Goal: Information Seeking & Learning: Learn about a topic

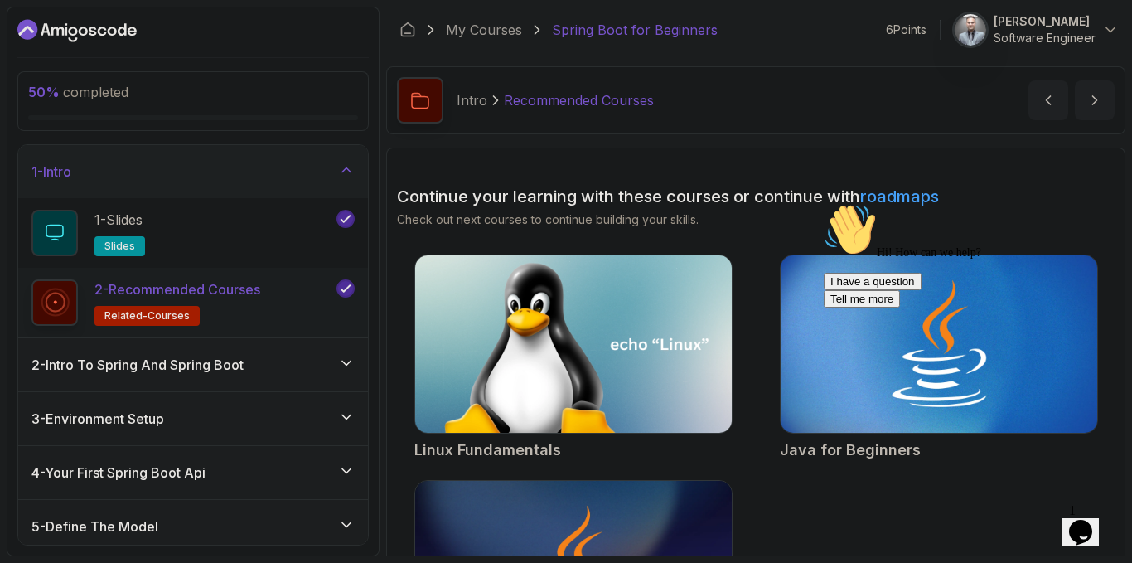
click at [734, 49] on div "My Courses Spring Boot for Beginners 6 Points 1 Avi Garg Software Engineer" at bounding box center [755, 30] width 739 height 46
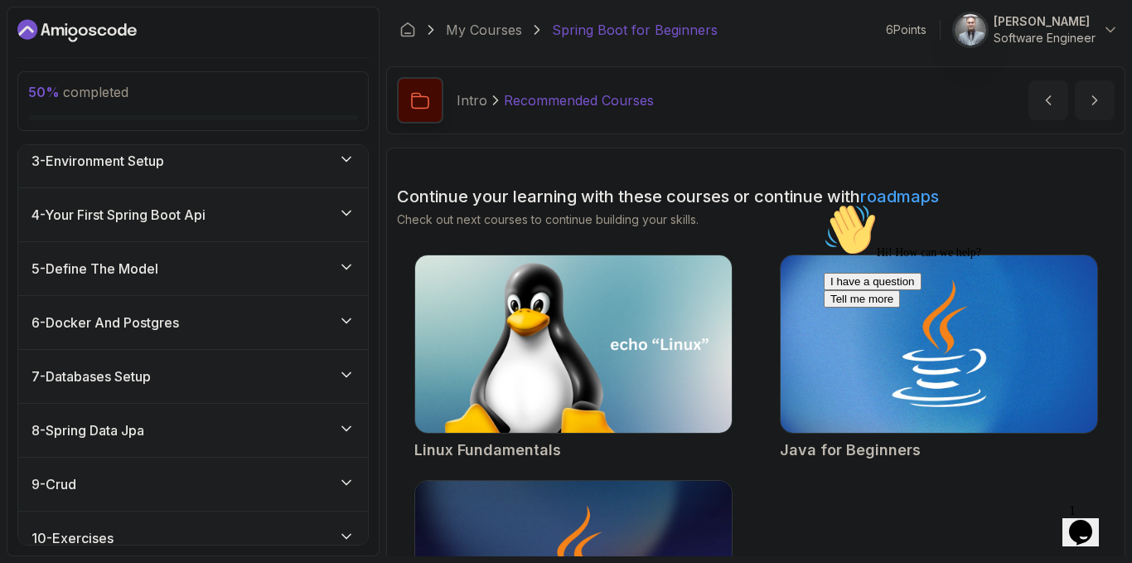
scroll to position [331, 0]
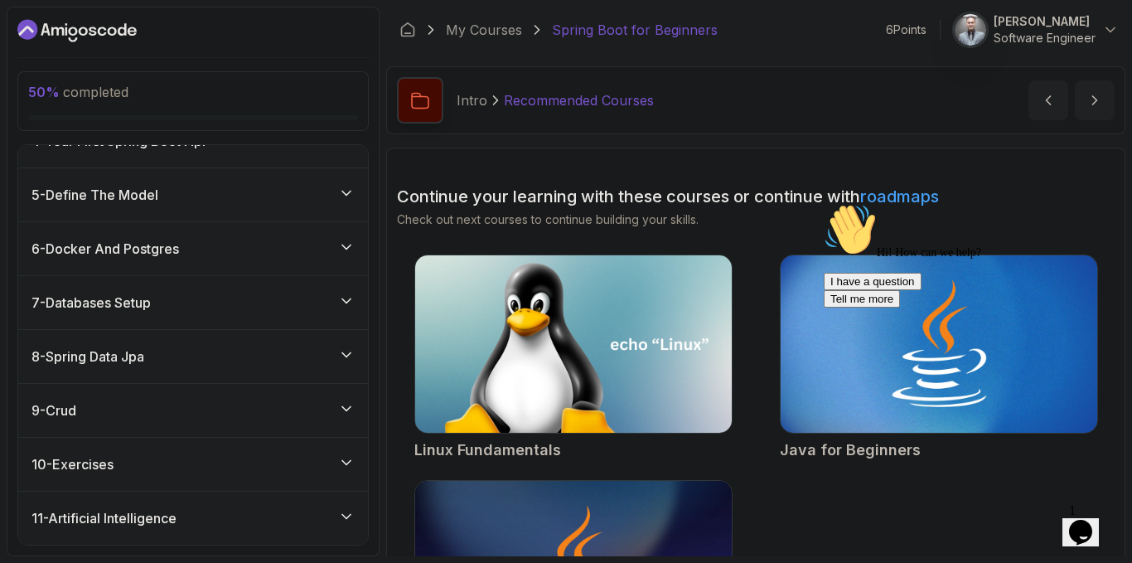
click at [215, 261] on div "6 - Docker And Postgres" at bounding box center [193, 248] width 350 height 53
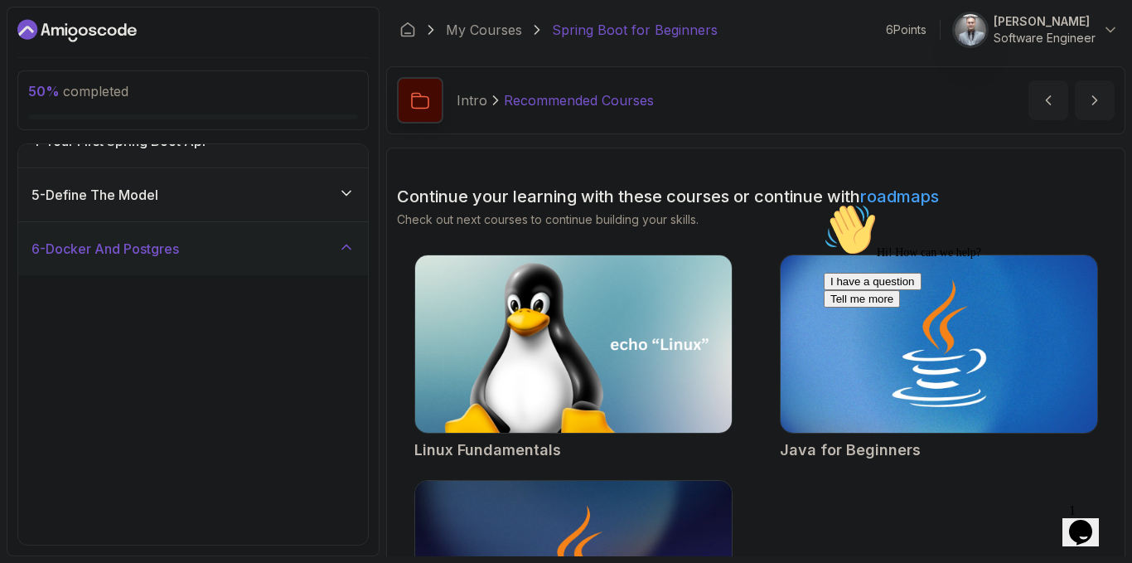
scroll to position [192, 0]
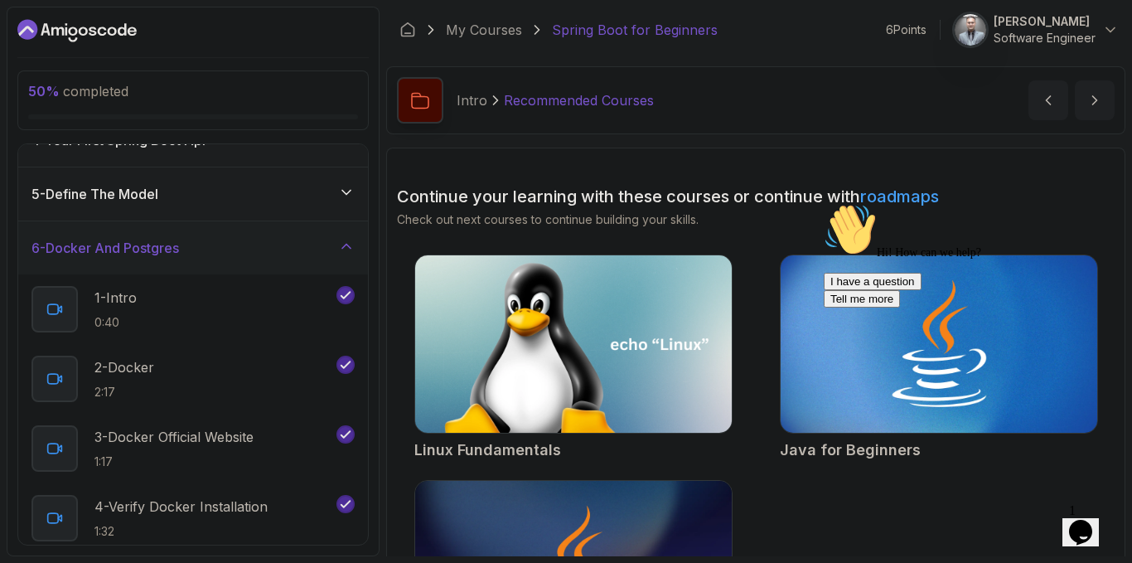
click at [218, 258] on div "6 - Docker And Postgres" at bounding box center [193, 247] width 350 height 53
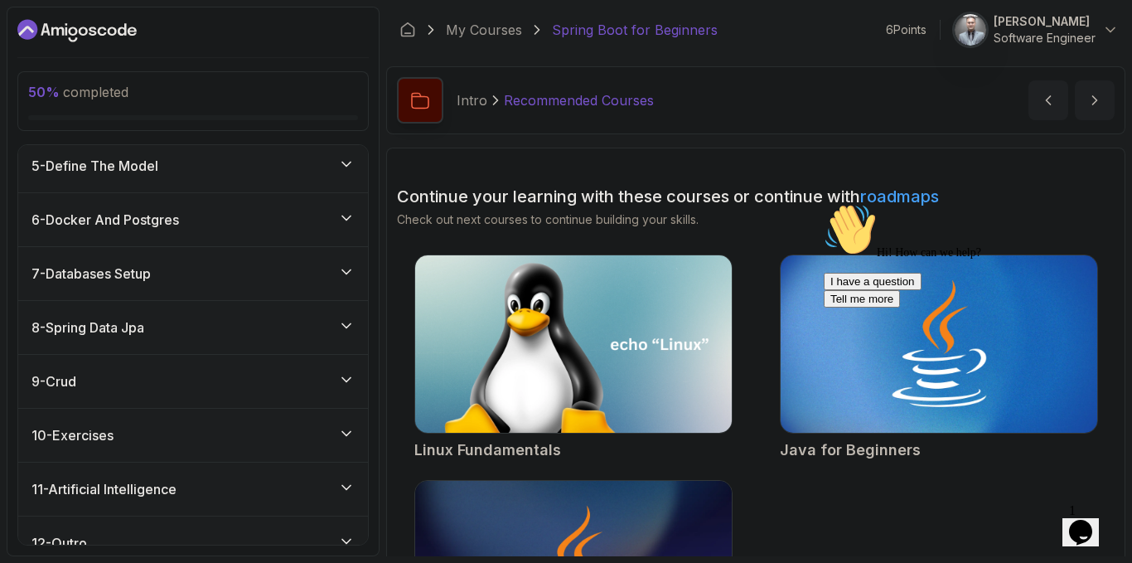
scroll to position [246, 0]
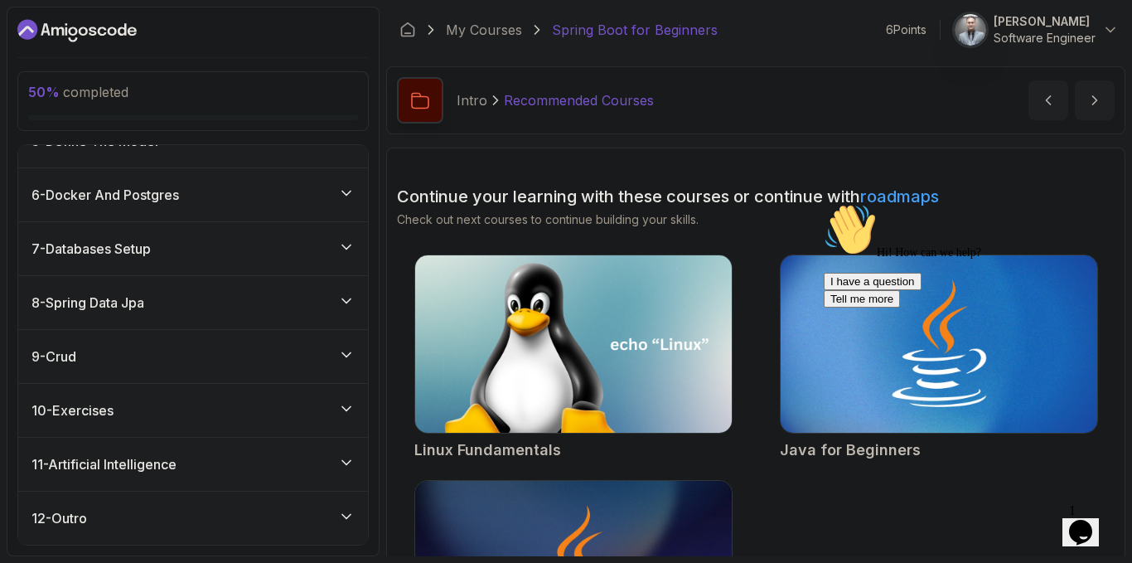
click at [220, 251] on div "7 - Databases Setup" at bounding box center [192, 249] width 323 height 20
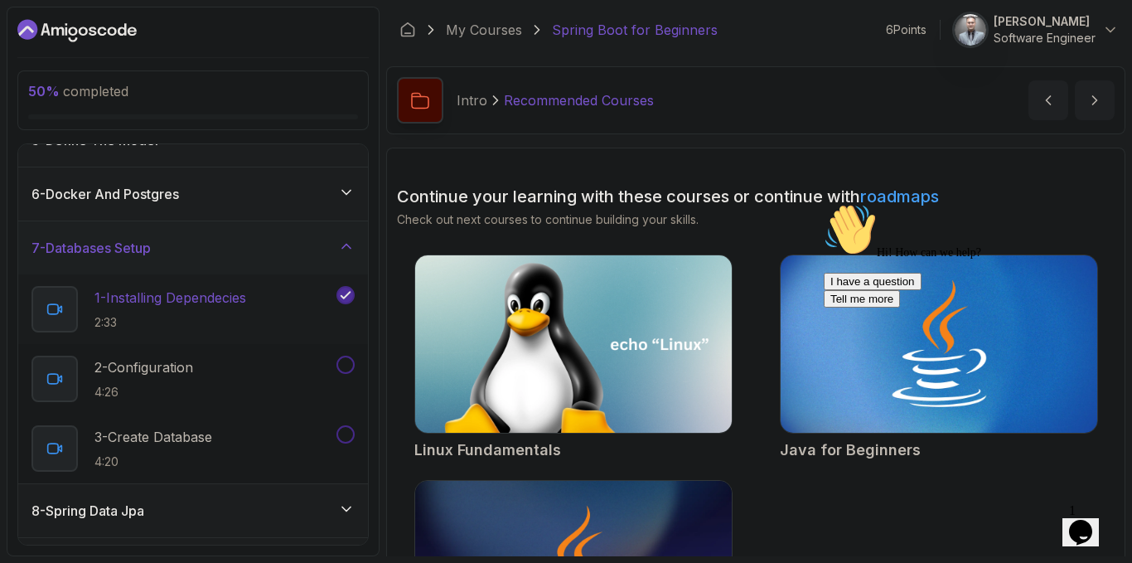
click at [205, 316] on p "2:33" at bounding box center [170, 322] width 152 height 17
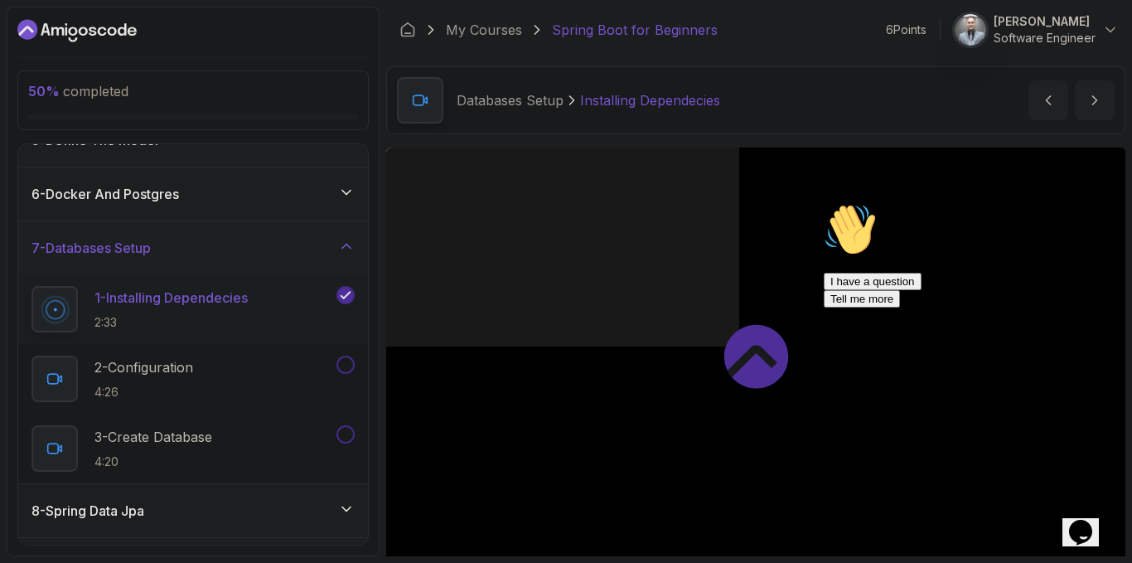
click at [824, 203] on icon "Chat attention grabber" at bounding box center [824, 203] width 0 height 0
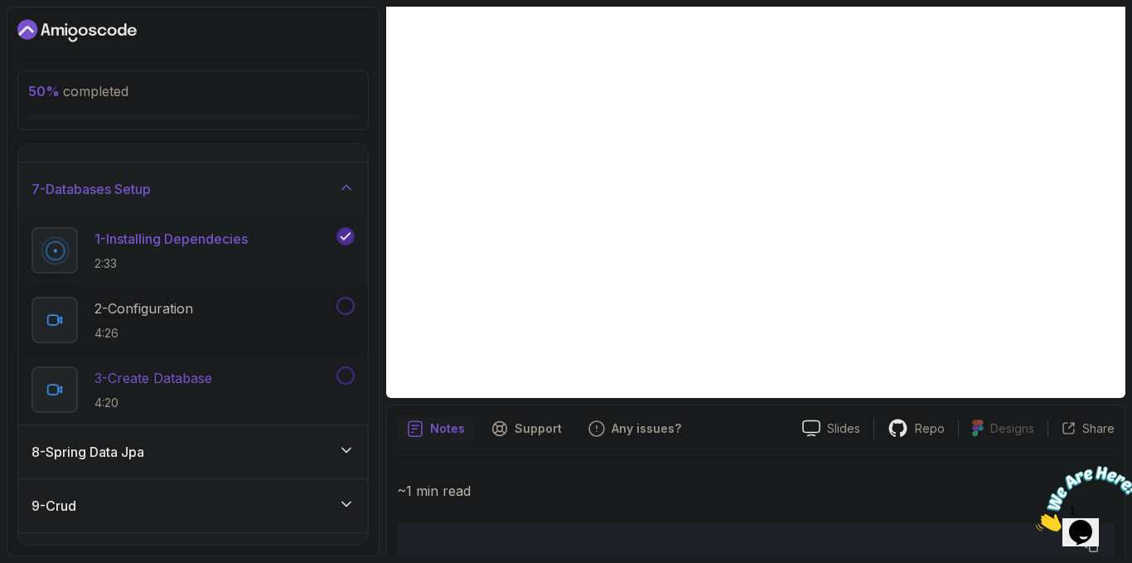
scroll to position [454, 0]
